Goal: Transaction & Acquisition: Purchase product/service

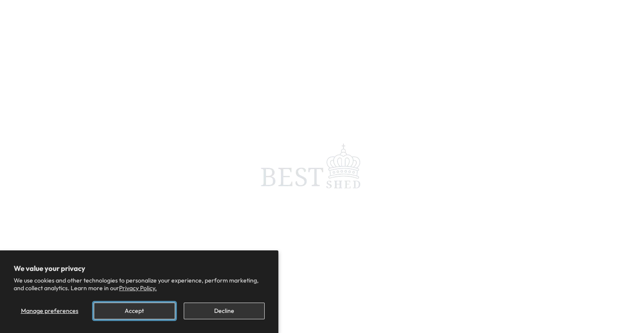
drag, startPoint x: 0, startPoint y: 0, endPoint x: 135, endPoint y: 312, distance: 340.0
click at [135, 312] on button "Accept" at bounding box center [134, 311] width 81 height 17
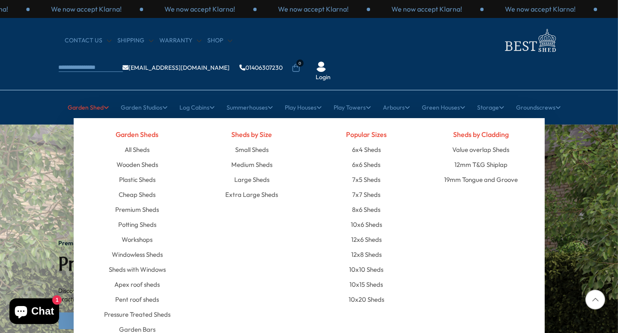
click at [91, 97] on link "Garden Shed" at bounding box center [88, 107] width 41 height 21
click at [256, 172] on link "Large Sheds" at bounding box center [251, 179] width 35 height 15
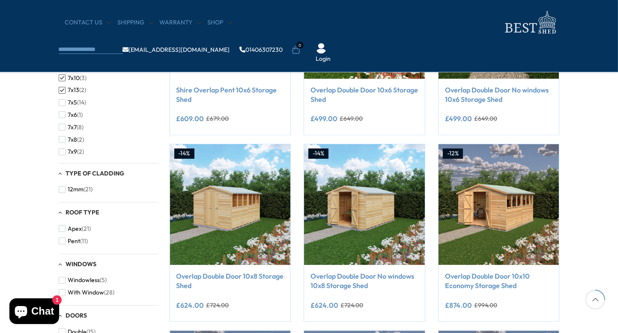
scroll to position [161, 0]
click at [61, 92] on span "button" at bounding box center [62, 92] width 7 height 7
click at [62, 103] on span "button" at bounding box center [62, 104] width 7 height 7
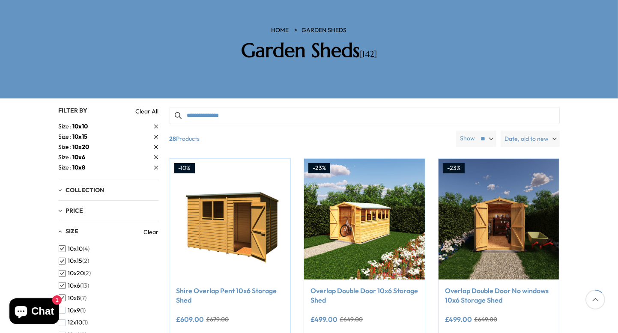
click at [67, 186] on span "Collection" at bounding box center [85, 190] width 39 height 8
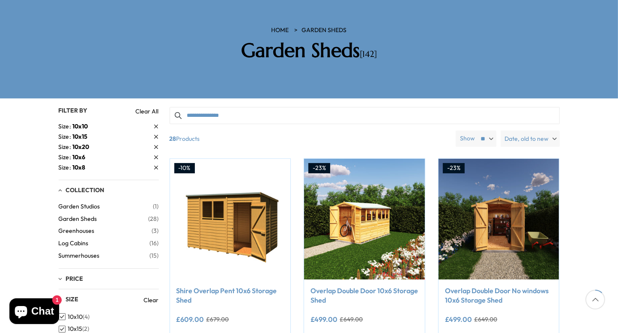
click at [93, 215] on span "Garden Sheds" at bounding box center [104, 218] width 90 height 7
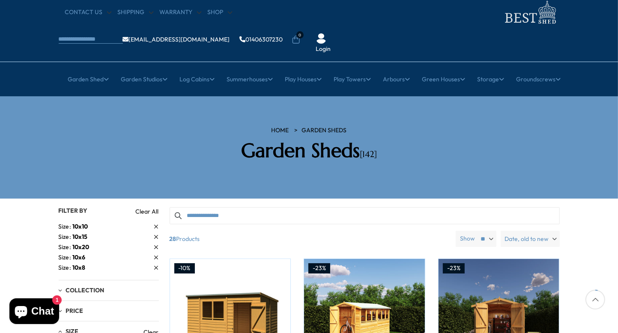
scroll to position [43, 0]
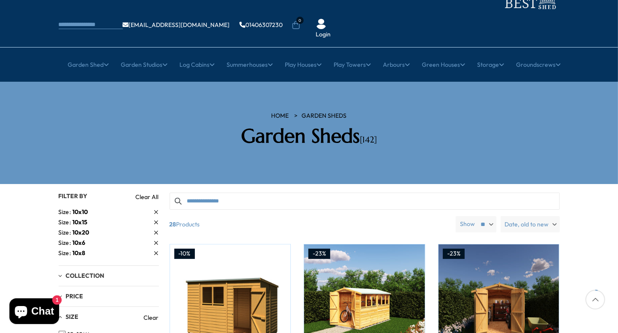
click at [154, 193] on link "Clear All" at bounding box center [147, 197] width 23 height 9
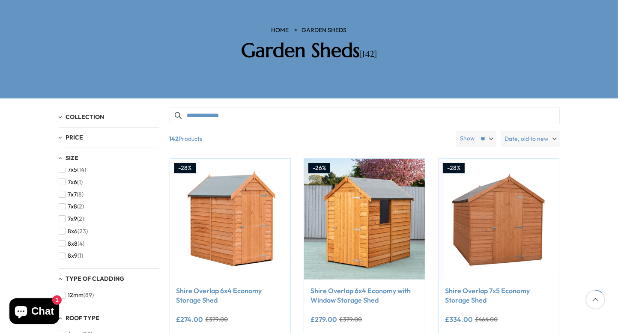
scroll to position [171, 0]
click at [61, 197] on span "button" at bounding box center [62, 200] width 7 height 7
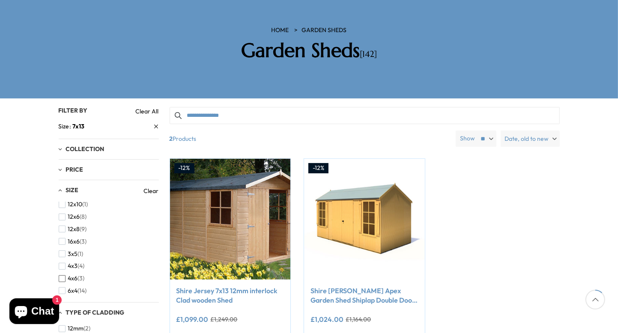
scroll to position [86, 0]
click at [154, 212] on div "10x10 (4) 10x15 (2) 10x20 (2) 10x6 (13) 10x8 (7) 10x9 (1) 12x10 (1) 12x6 (8) 12…" at bounding box center [109, 249] width 100 height 94
click at [60, 146] on div "Collection" at bounding box center [109, 149] width 100 height 7
click at [59, 185] on div "Price" at bounding box center [109, 188] width 100 height 7
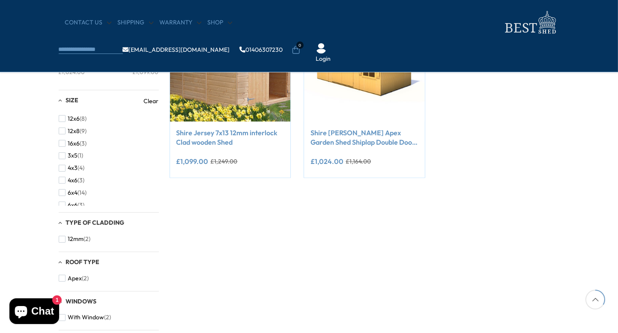
scroll to position [171, 0]
click at [144, 253] on div "Roof Type Apex (2)" at bounding box center [109, 271] width 100 height 39
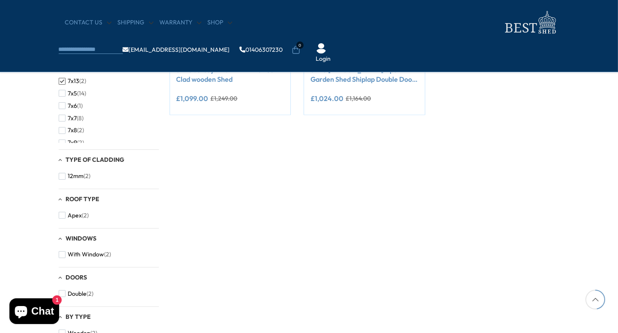
scroll to position [128, 0]
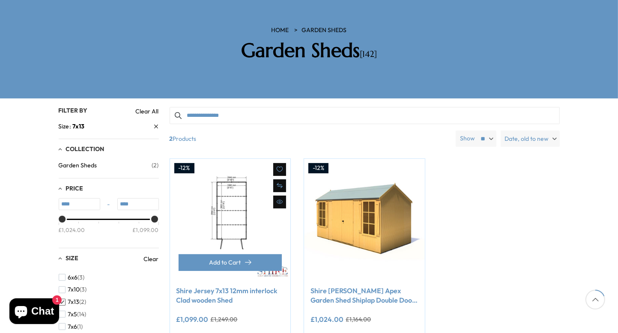
click at [227, 197] on img at bounding box center [230, 219] width 121 height 121
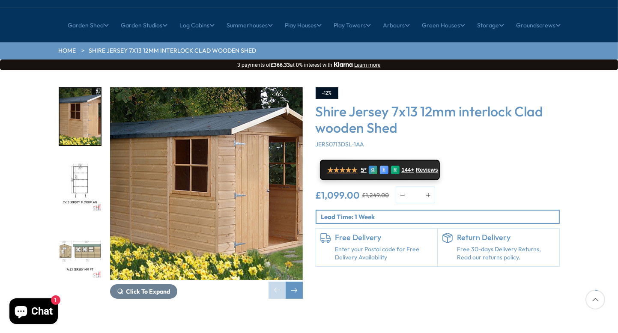
scroll to position [86, 0]
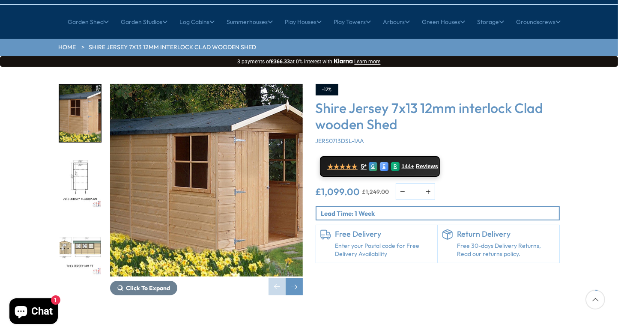
click at [202, 172] on img "1 / 11" at bounding box center [206, 180] width 193 height 193
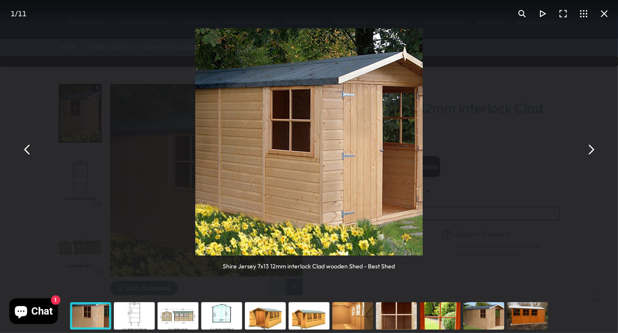
click at [94, 321] on div "You can close this modal content with the ESC key" at bounding box center [91, 316] width 44 height 34
click at [121, 319] on div "You can close this modal content with the ESC key" at bounding box center [135, 316] width 44 height 34
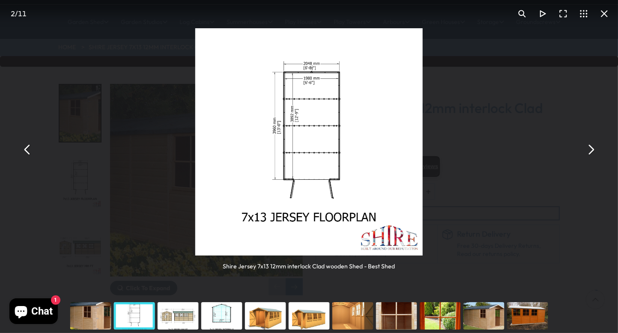
click at [194, 319] on div "You can close this modal content with the ESC key" at bounding box center [178, 316] width 44 height 34
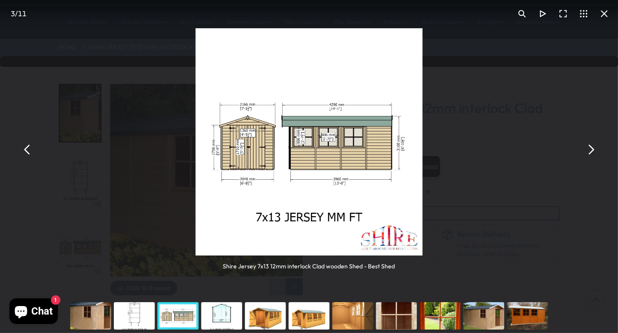
click at [224, 318] on div "You can close this modal content with the ESC key" at bounding box center [222, 316] width 44 height 34
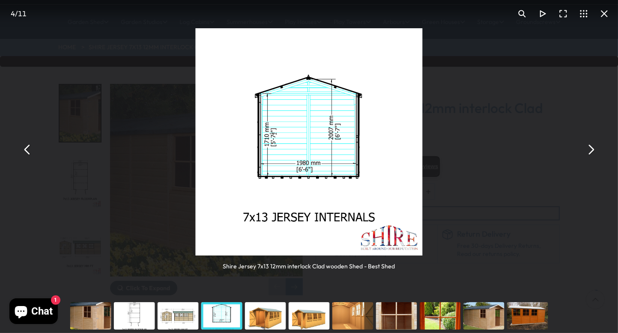
click at [265, 320] on div "You can close this modal content with the ESC key" at bounding box center [266, 316] width 44 height 34
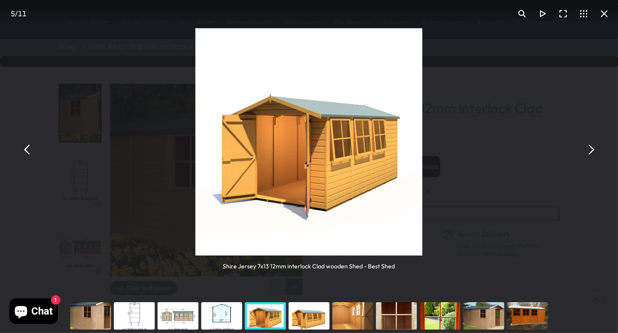
click at [298, 320] on div "You can close this modal content with the ESC key" at bounding box center [309, 316] width 44 height 34
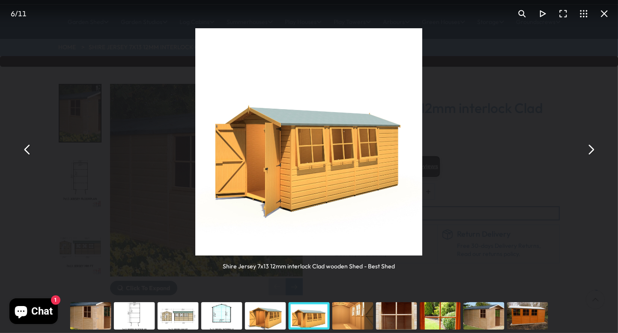
click at [355, 316] on div "You can close this modal content with the ESC key" at bounding box center [353, 316] width 44 height 34
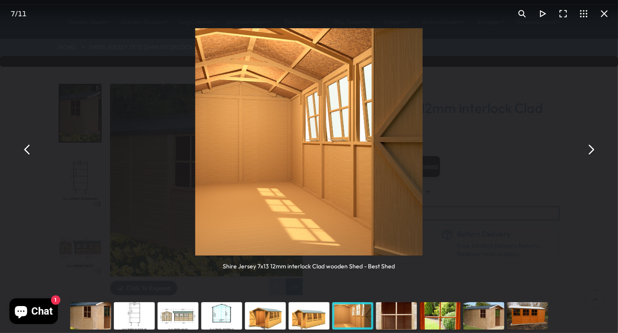
click at [398, 318] on div "You can close this modal content with the ESC key" at bounding box center [397, 316] width 44 height 34
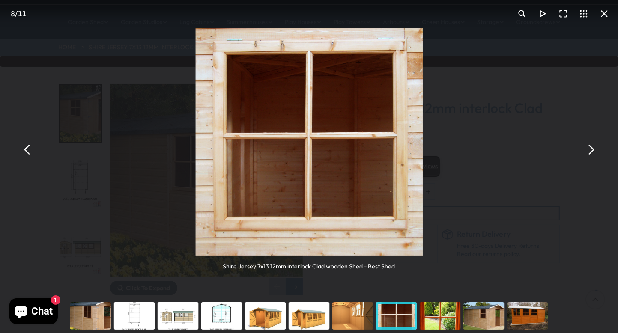
click at [442, 320] on div "You can close this modal content with the ESC key" at bounding box center [440, 316] width 44 height 34
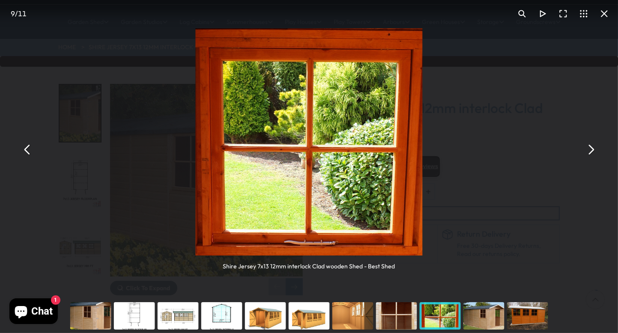
click at [495, 322] on div "You can close this modal content with the ESC key" at bounding box center [484, 316] width 44 height 34
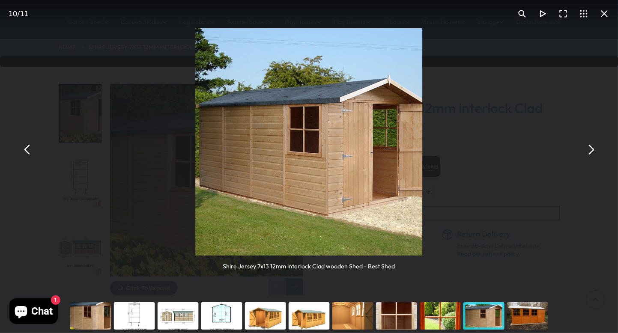
click at [525, 321] on div "You can close this modal content with the ESC key" at bounding box center [528, 316] width 44 height 34
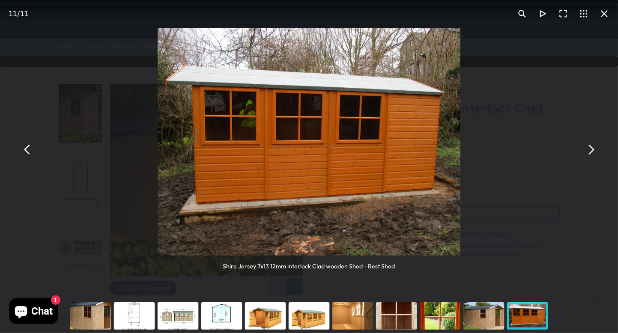
click at [113, 317] on div "You can close this modal content with the ESC key" at bounding box center [135, 316] width 44 height 34
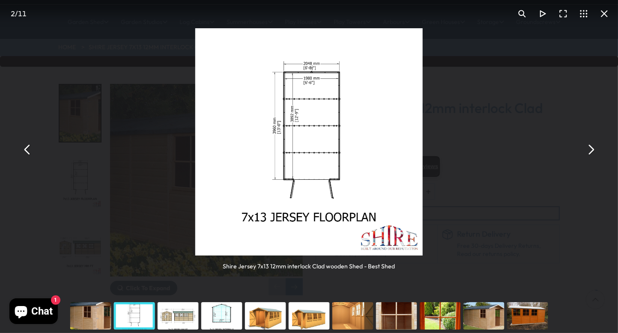
click at [135, 316] on div "You can close this modal content with the ESC key" at bounding box center [135, 316] width 44 height 34
click at [512, 314] on div "You can close this modal content with the ESC key" at bounding box center [528, 316] width 44 height 34
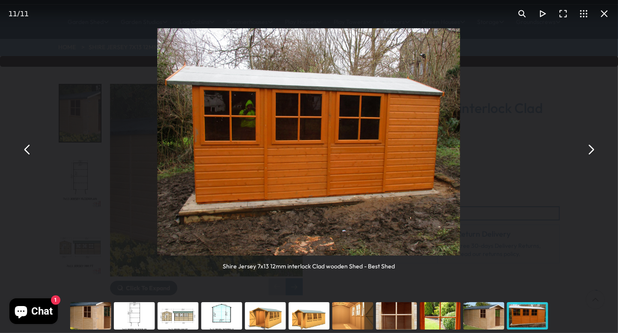
click at [30, 151] on button "You can close this modal content with the ESC key" at bounding box center [27, 149] width 21 height 21
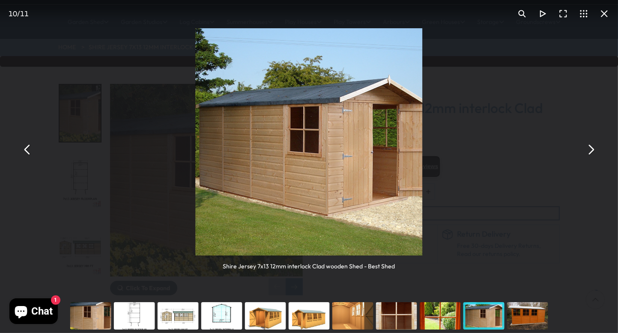
click at [30, 151] on button "You can close this modal content with the ESC key" at bounding box center [27, 149] width 21 height 21
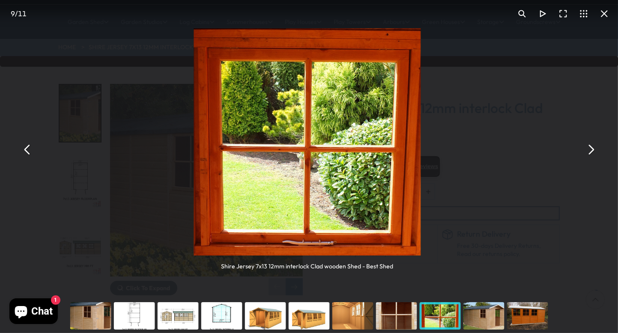
click at [30, 152] on button "You can close this modal content with the ESC key" at bounding box center [27, 149] width 21 height 21
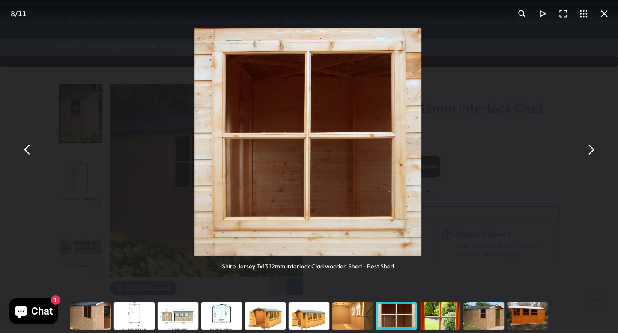
click at [30, 153] on button "You can close this modal content with the ESC key" at bounding box center [27, 149] width 21 height 21
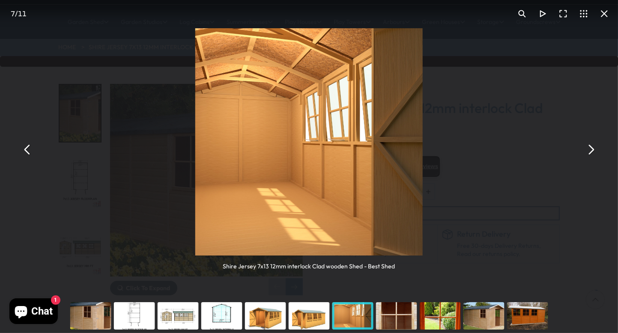
click at [30, 153] on button "You can close this modal content with the ESC key" at bounding box center [27, 149] width 21 height 21
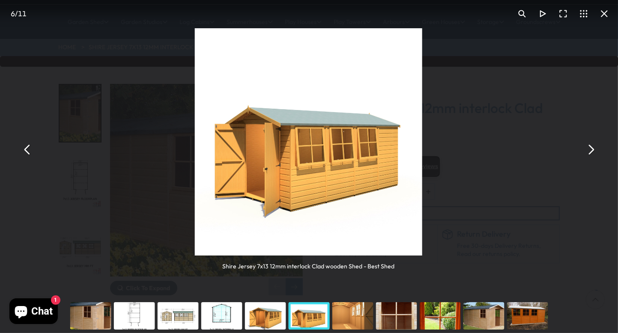
click at [30, 153] on button "You can close this modal content with the ESC key" at bounding box center [27, 149] width 21 height 21
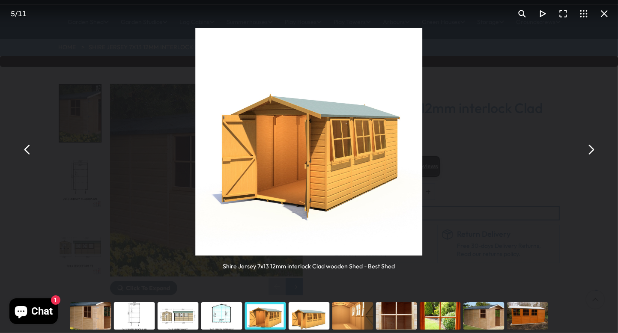
click at [30, 153] on button "You can close this modal content with the ESC key" at bounding box center [27, 149] width 21 height 21
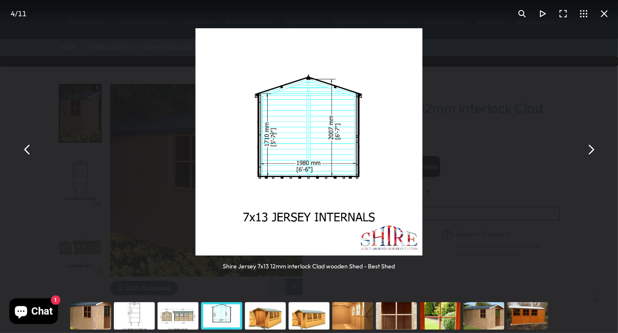
click at [30, 153] on button "You can close this modal content with the ESC key" at bounding box center [27, 149] width 21 height 21
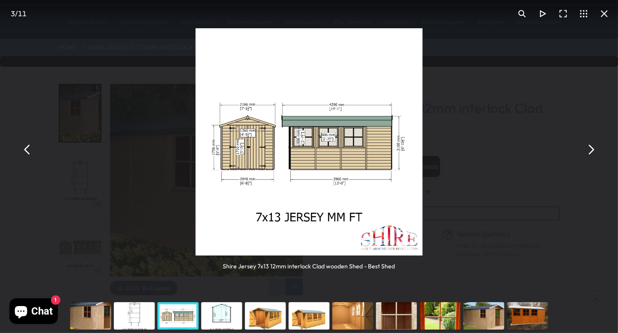
click at [30, 156] on button "You can close this modal content with the ESC key" at bounding box center [27, 149] width 21 height 21
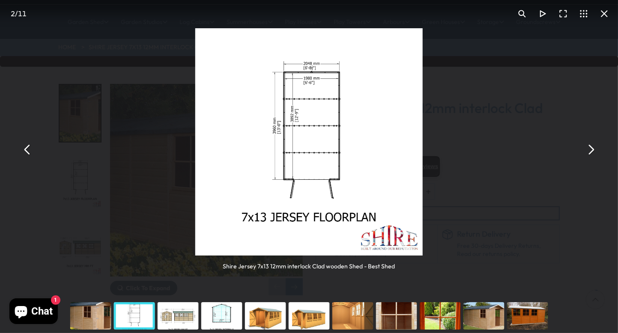
click at [30, 156] on button "You can close this modal content with the ESC key" at bounding box center [27, 149] width 21 height 21
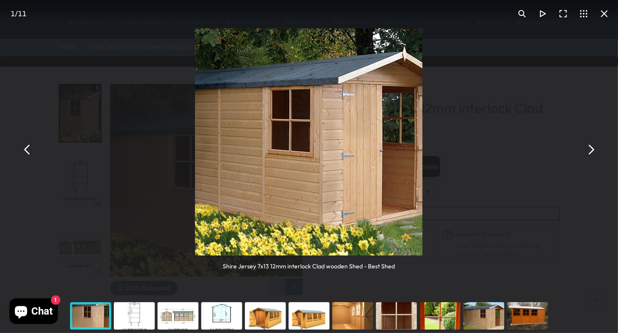
click at [30, 156] on button "You can close this modal content with the ESC key" at bounding box center [27, 149] width 21 height 21
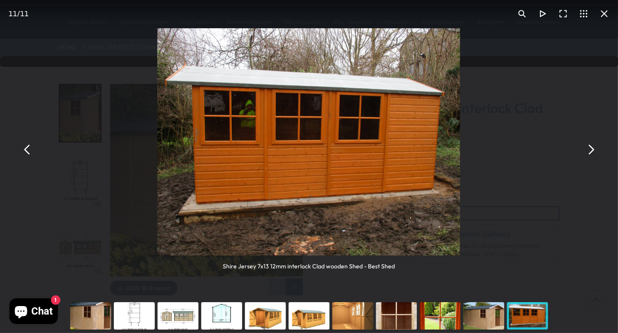
click at [605, 18] on button "You can close this modal content with the ESC key" at bounding box center [604, 13] width 21 height 21
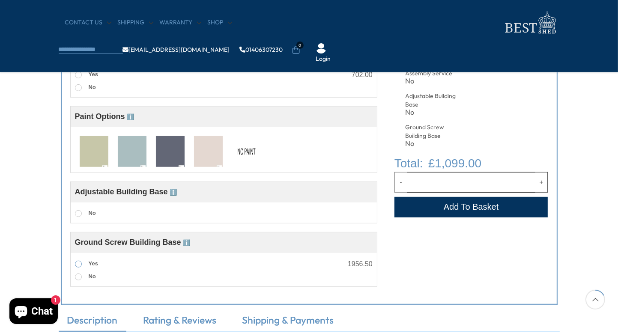
scroll to position [385, 0]
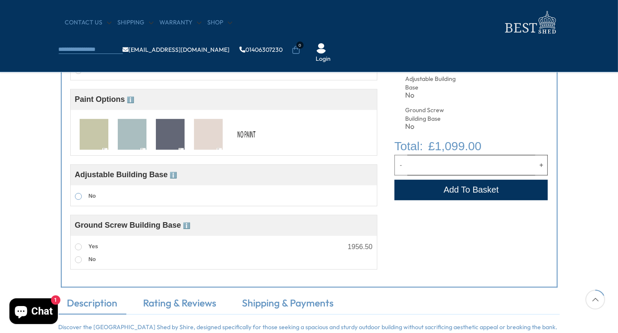
click at [78, 196] on span at bounding box center [78, 196] width 7 height 7
click at [78, 197] on span at bounding box center [78, 196] width 7 height 7
click at [191, 227] on span "ℹ️" at bounding box center [186, 225] width 7 height 7
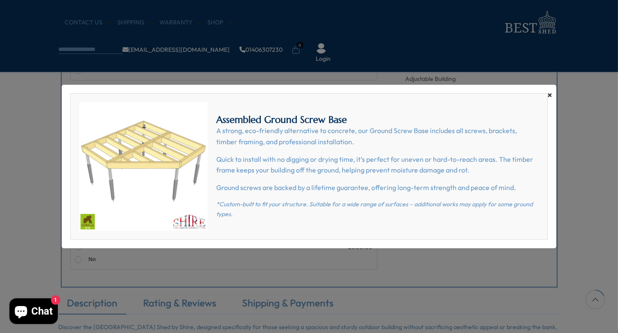
click at [550, 94] on span "×" at bounding box center [549, 95] width 5 height 12
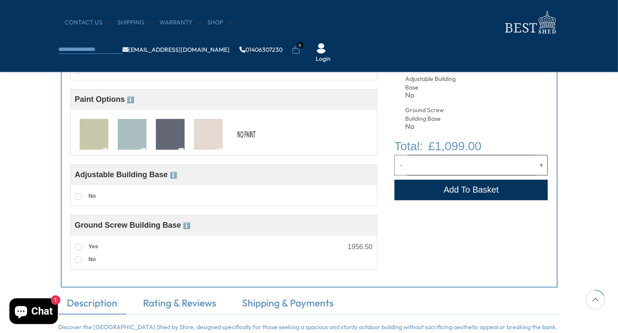
click at [176, 175] on span "ℹ️" at bounding box center [173, 175] width 7 height 7
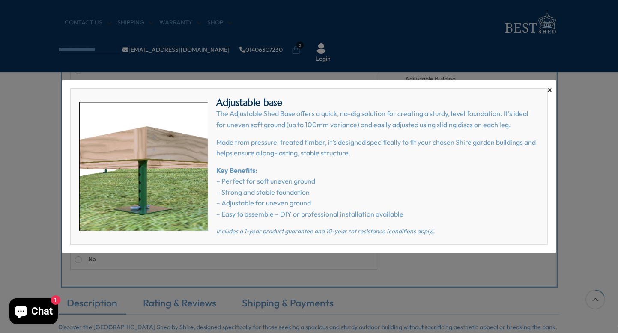
click at [549, 87] on span "×" at bounding box center [549, 90] width 5 height 12
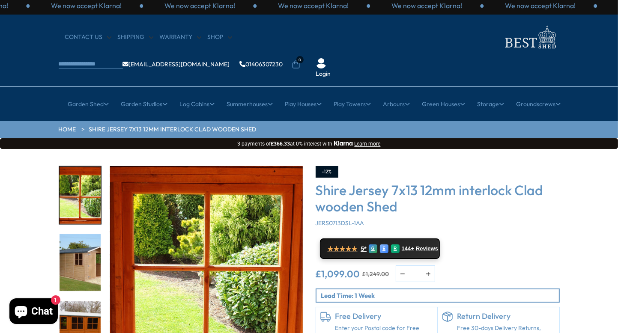
scroll to position [0, 0]
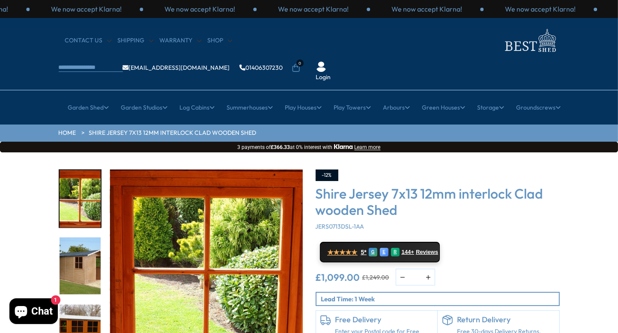
click at [509, 269] on div "£1,099.00 £1,249.00 * Notify me" at bounding box center [438, 277] width 244 height 17
click at [418, 248] on span "Reviews" at bounding box center [426, 251] width 21 height 7
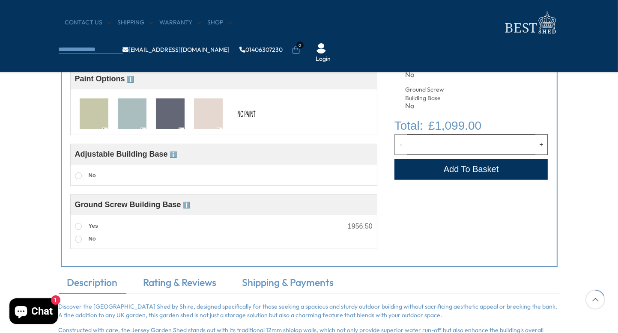
scroll to position [385, 0]
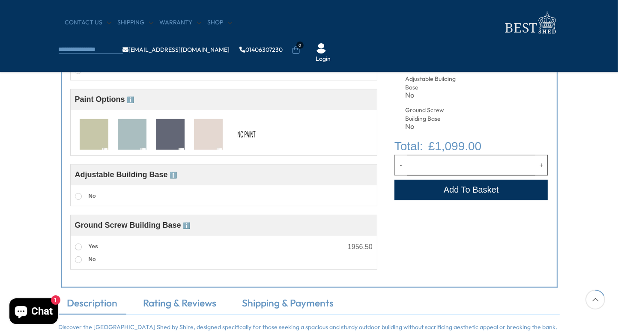
click at [131, 98] on span "ℹ️" at bounding box center [130, 99] width 7 height 7
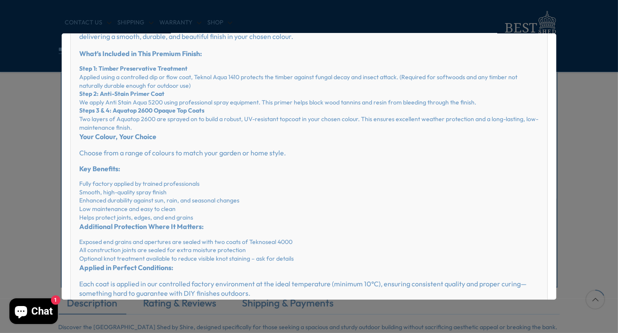
scroll to position [0, 0]
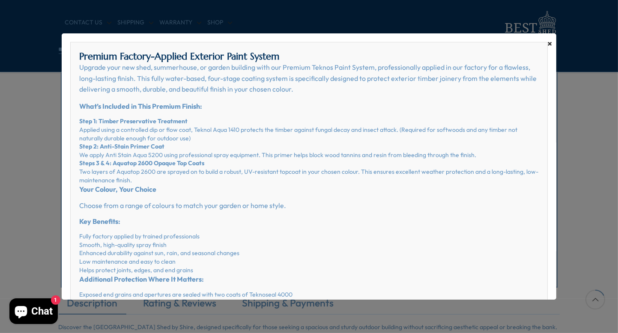
click at [547, 42] on span "×" at bounding box center [549, 44] width 5 height 12
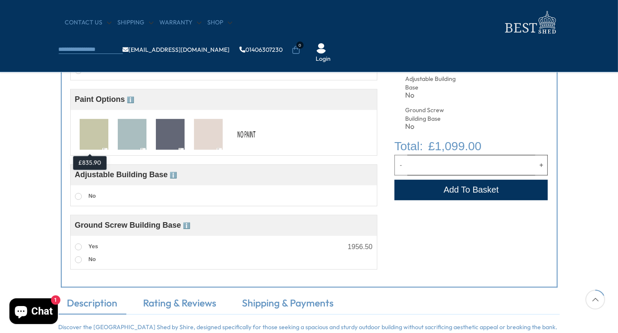
click at [97, 122] on img at bounding box center [94, 135] width 29 height 32
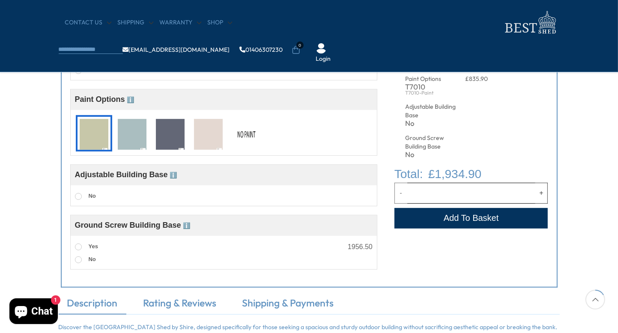
scroll to position [300, 0]
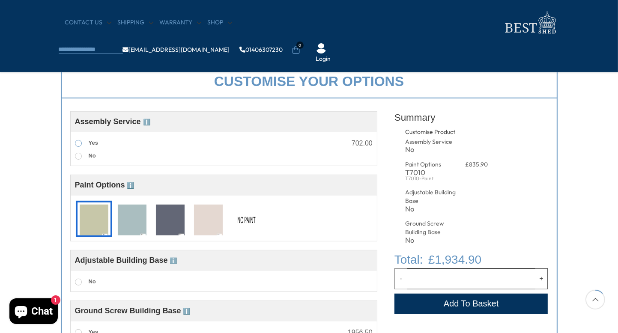
click at [75, 143] on span at bounding box center [78, 143] width 7 height 7
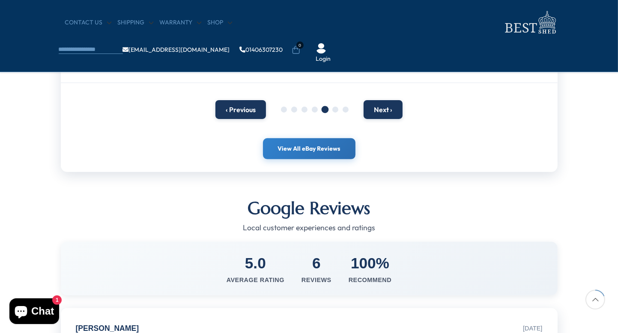
scroll to position [171, 0]
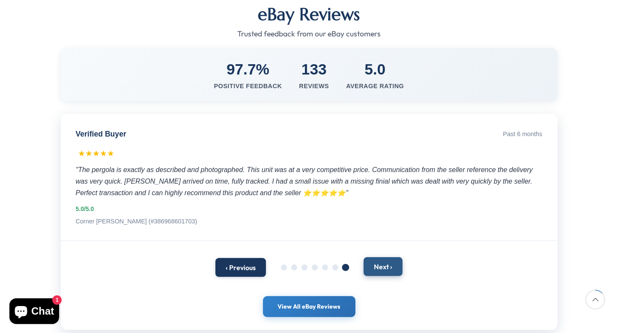
click at [384, 276] on button "Next ›" at bounding box center [383, 266] width 39 height 19
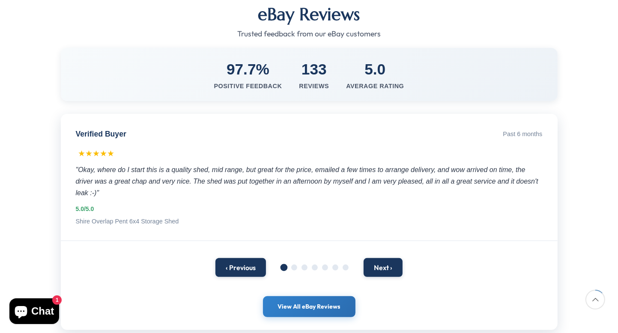
drag, startPoint x: 313, startPoint y: 79, endPoint x: 313, endPoint y: 65, distance: 14.1
click at [313, 82] on div "Reviews" at bounding box center [314, 86] width 30 height 9
click at [314, 60] on div "133" at bounding box center [314, 69] width 30 height 21
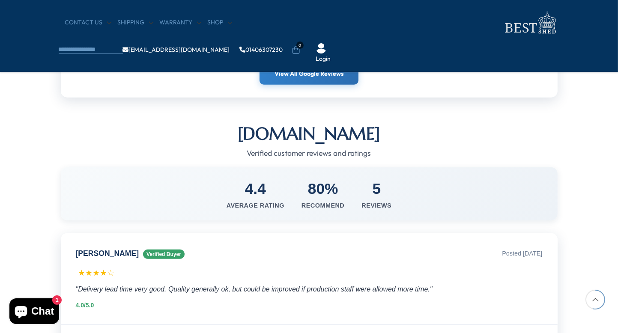
scroll to position [685, 0]
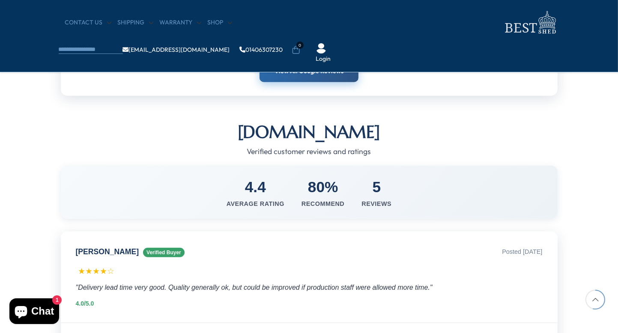
click at [315, 82] on link "View All Google Reviews" at bounding box center [308, 71] width 99 height 21
